Goal: Information Seeking & Learning: Learn about a topic

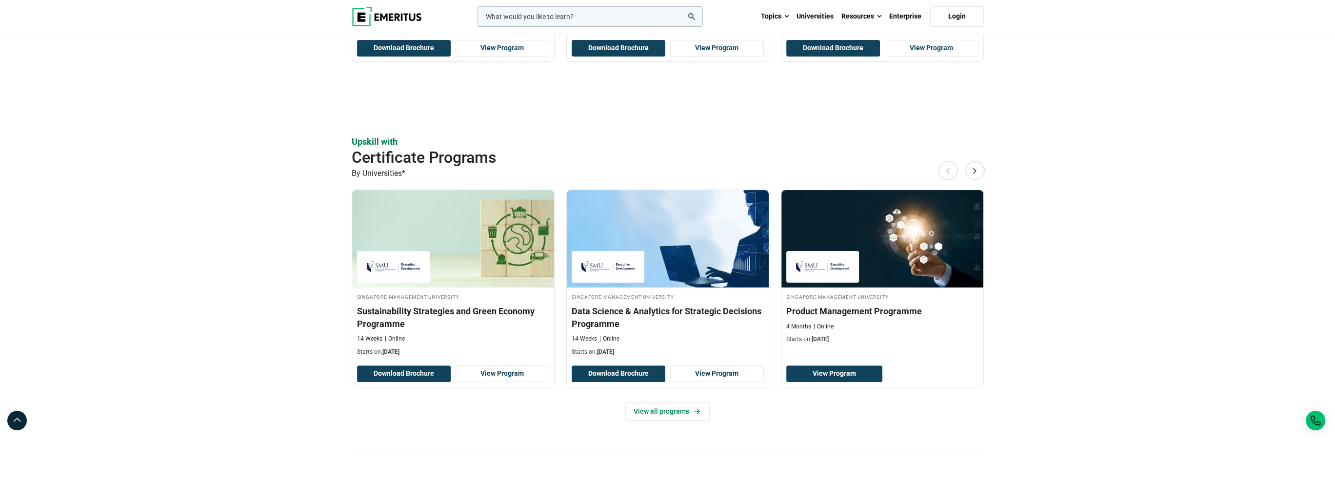
scroll to position [289, 0]
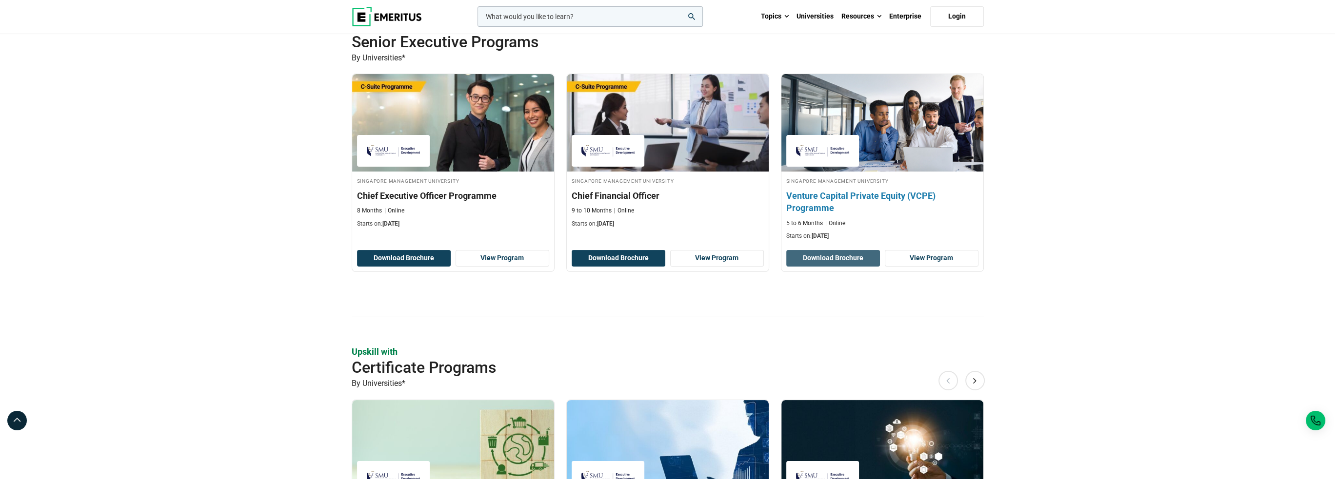
click at [827, 255] on button "Download Brochure" at bounding box center [833, 258] width 94 height 17
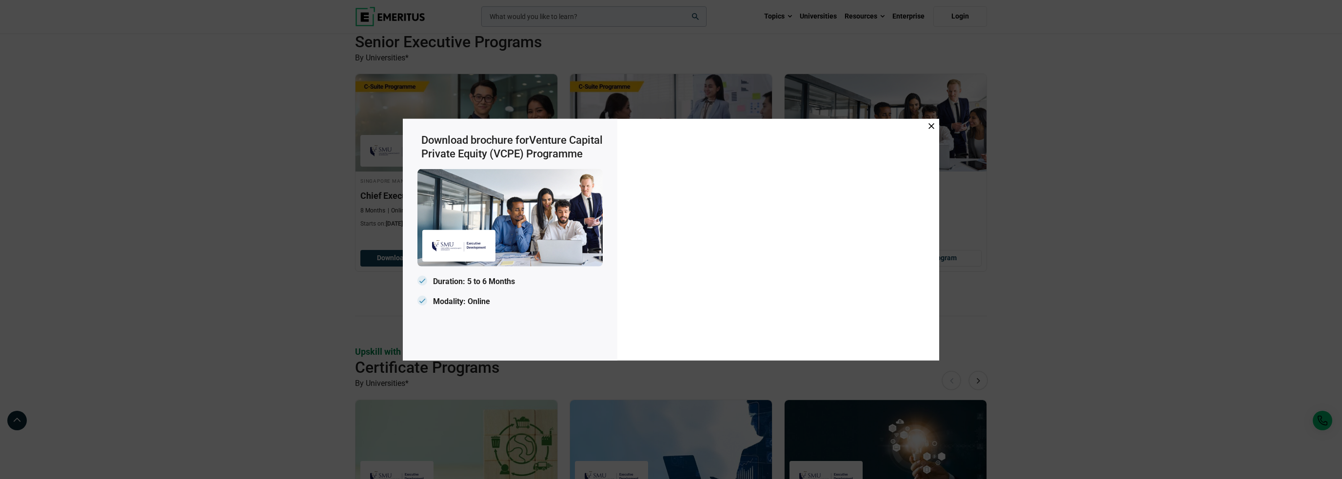
click at [941, 39] on div "Download brochure for Venture Capital Private Equity (VCPE) Programme Duration:…" at bounding box center [671, 239] width 1342 height 479
click at [936, 60] on div "Download brochure for Venture Capital Private Equity (VCPE) Programme Duration:…" at bounding box center [671, 239] width 1342 height 479
click at [929, 127] on icon at bounding box center [932, 126] width 6 height 6
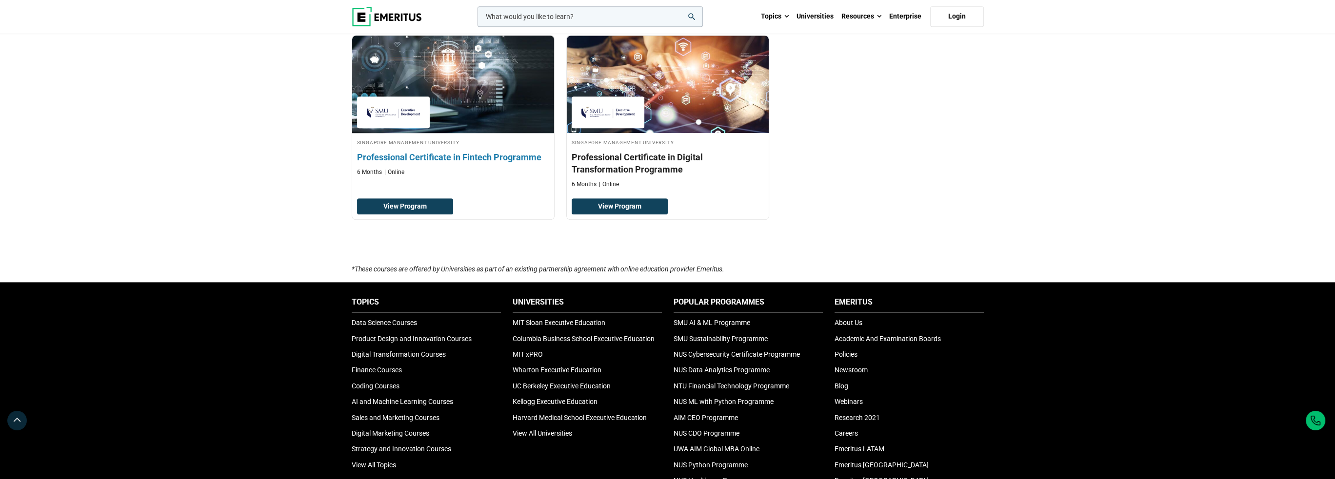
scroll to position [969, 0]
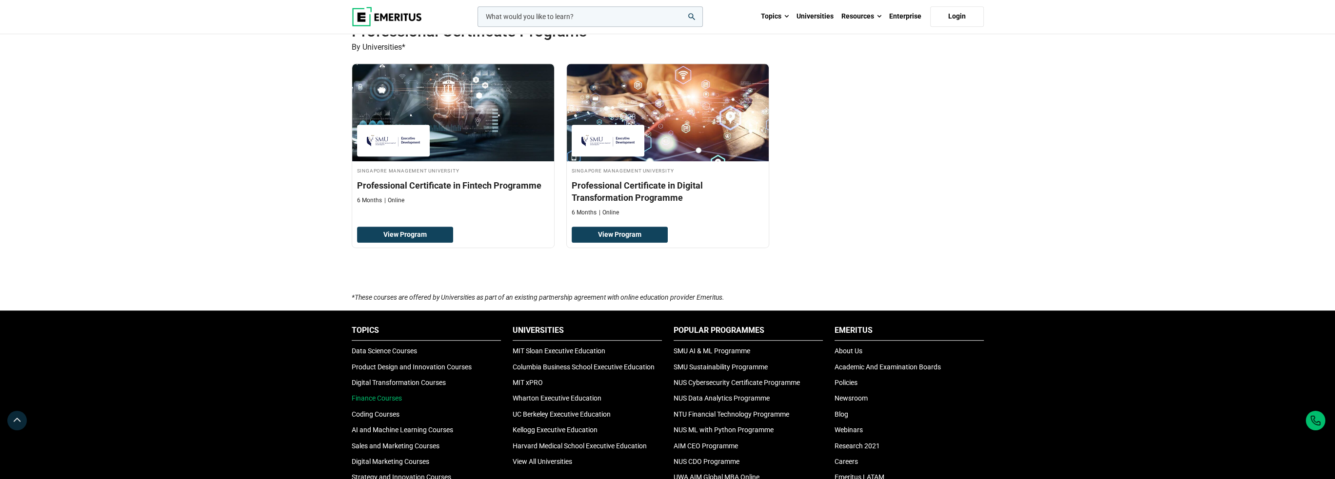
click at [390, 395] on link "Finance Courses" at bounding box center [377, 399] width 50 height 8
click at [376, 434] on link "AI and Machine Learning Courses" at bounding box center [402, 430] width 101 height 8
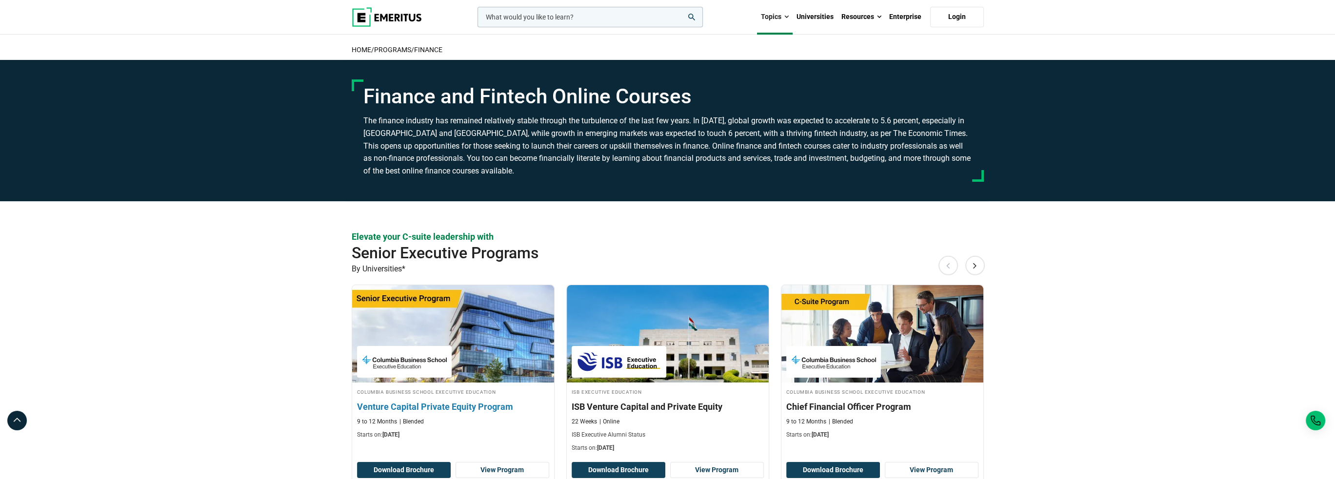
click at [448, 298] on img at bounding box center [453, 333] width 222 height 107
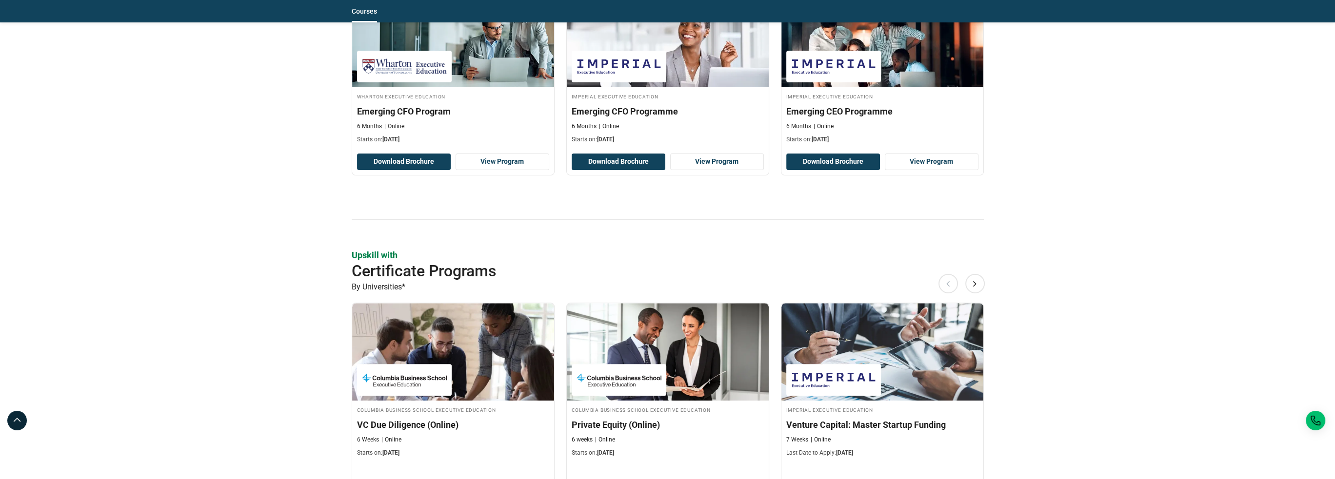
scroll to position [683, 0]
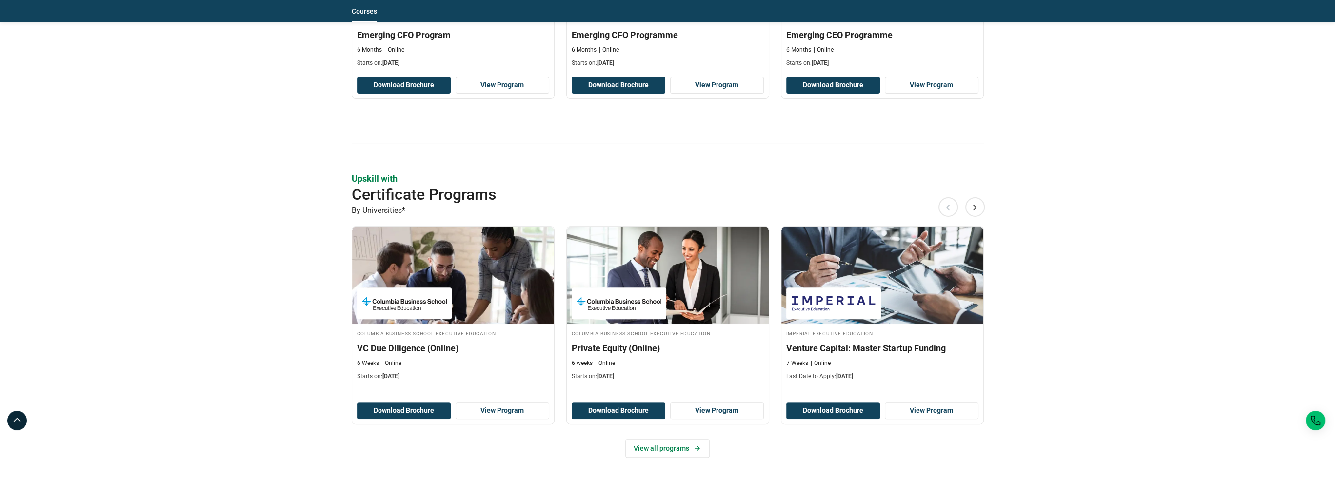
drag, startPoint x: 679, startPoint y: 174, endPoint x: 637, endPoint y: 168, distance: 42.3
click at [637, 168] on div "Elevate your C-suite leadership with Senior Executive Programs By Universities*…" at bounding box center [668, 307] width 632 height 1587
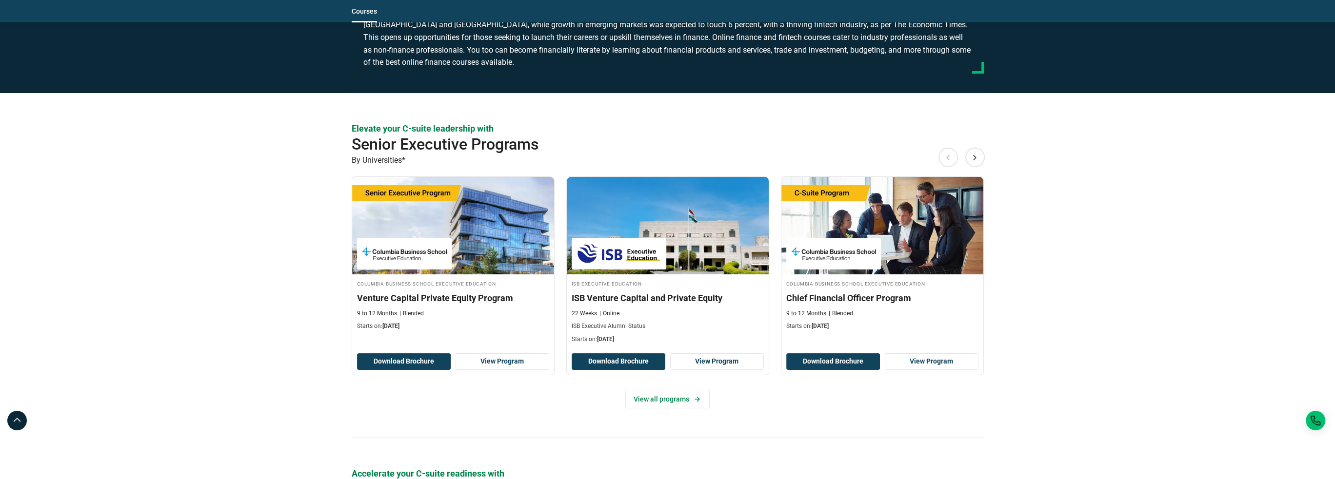
scroll to position [0, 0]
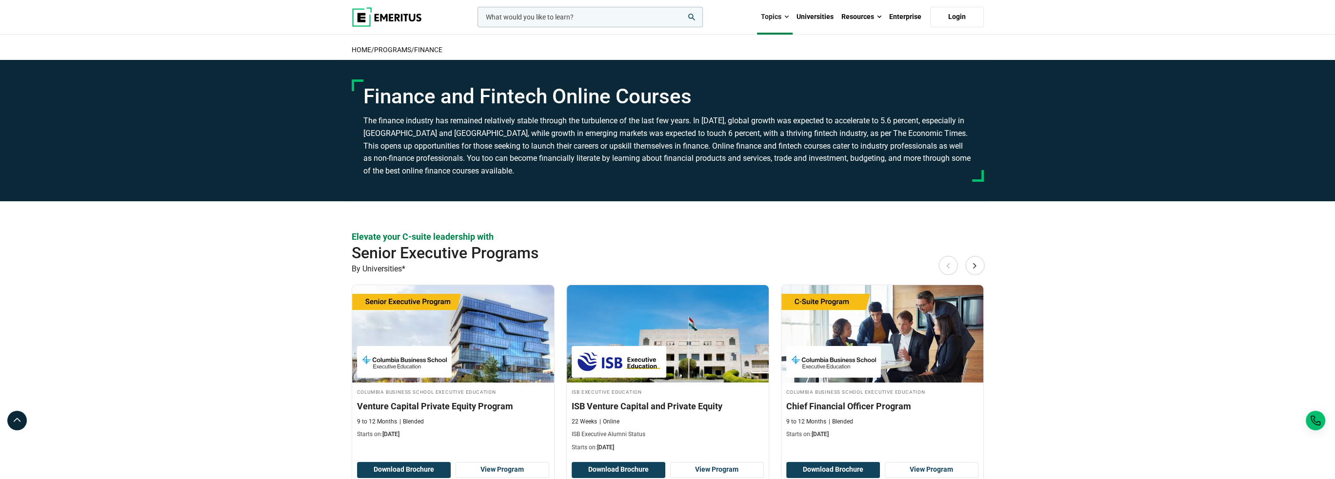
drag, startPoint x: 260, startPoint y: 135, endPoint x: 284, endPoint y: 138, distance: 23.7
click at [284, 138] on section "Finance and Fintech Online Courses" at bounding box center [667, 130] width 1335 height 141
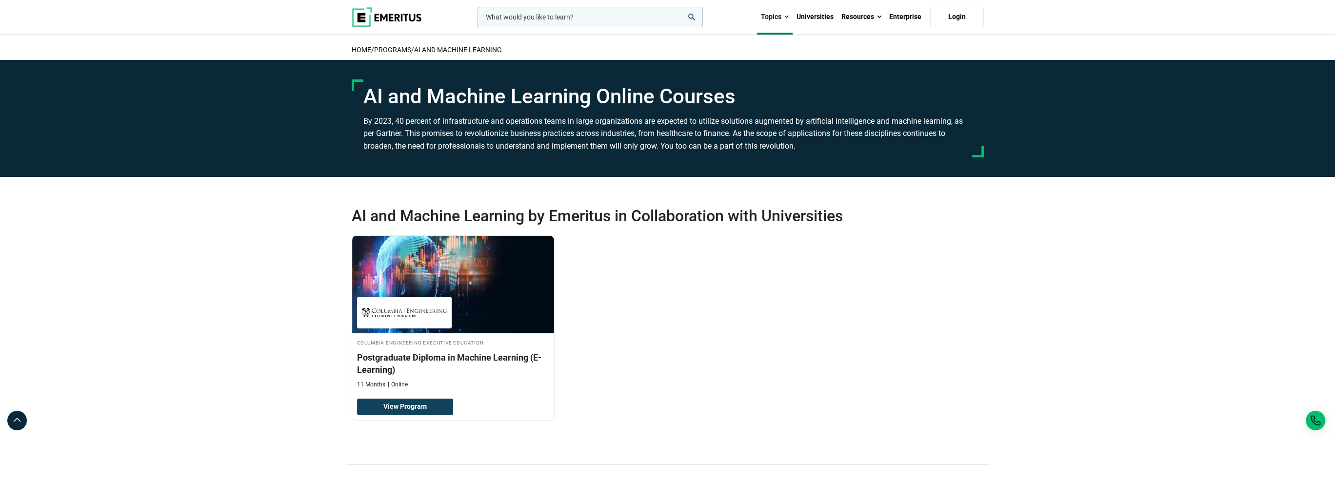
click at [396, 17] on img at bounding box center [387, 17] width 70 height 20
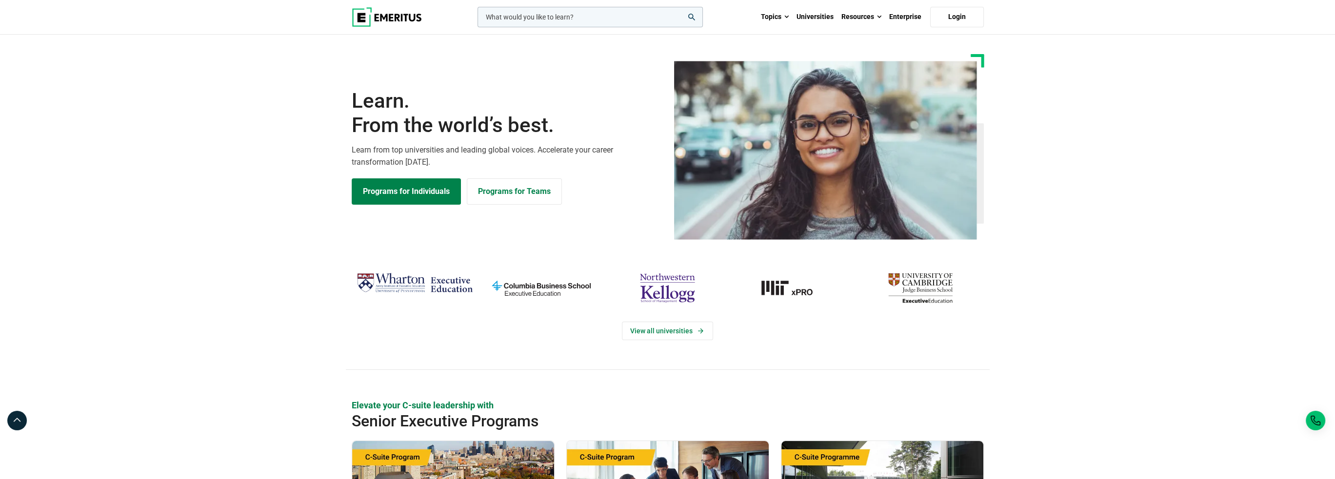
click at [598, 20] on input "woocommerce-product-search-field-0" at bounding box center [589, 17] width 225 height 20
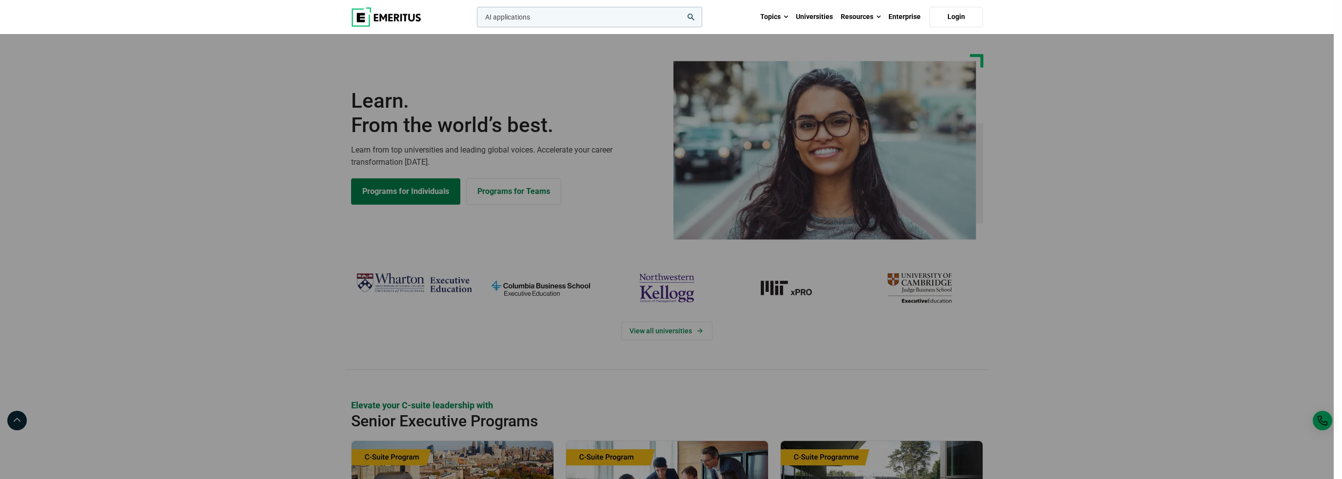
type input "AI applications"
click at [475, 20] on button "search" at bounding box center [475, 20] width 0 height 0
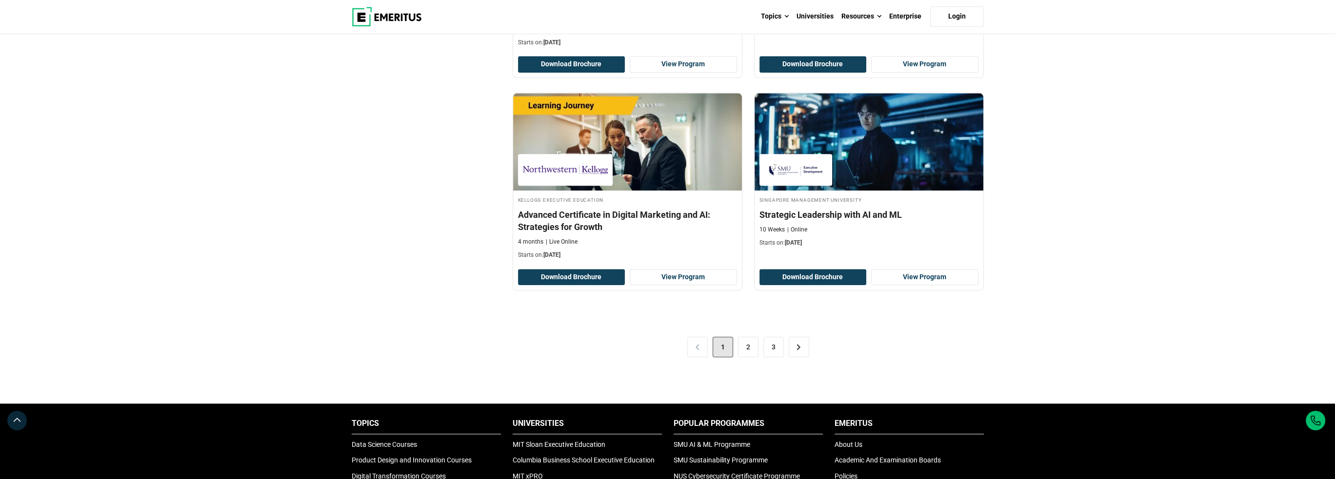
scroll to position [2048, 0]
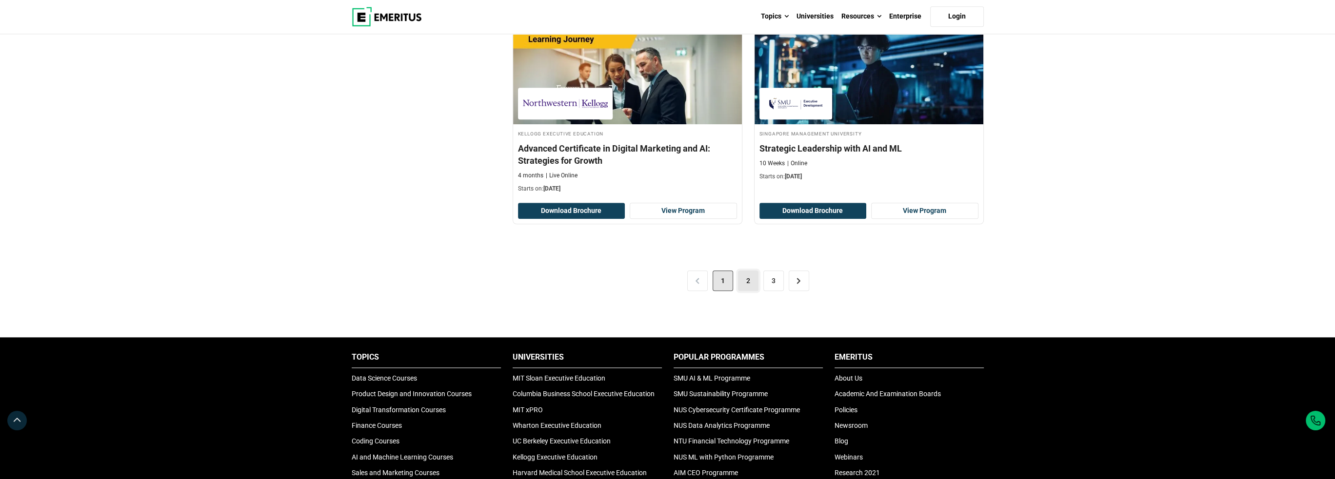
click at [747, 272] on link "2" at bounding box center [748, 281] width 20 height 20
